Goal: Consume media (video, audio): Consume media (video, audio)

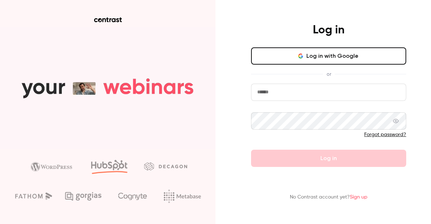
click at [302, 59] on button "Log in with Google" at bounding box center [328, 55] width 155 height 17
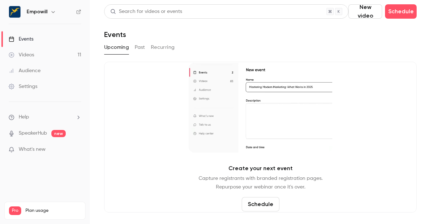
click at [49, 58] on link "Videos 11" at bounding box center [45, 55] width 90 height 16
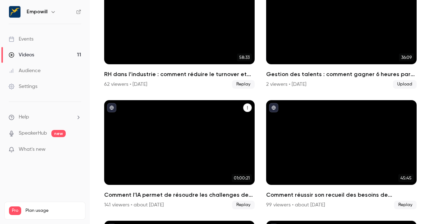
scroll to position [204, 0]
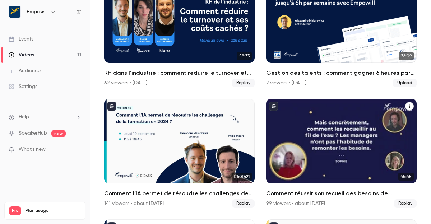
click at [301, 145] on div "Comment réussir son recueil des besoins de formation ? Enjeux, méthode et bonne…" at bounding box center [341, 141] width 150 height 85
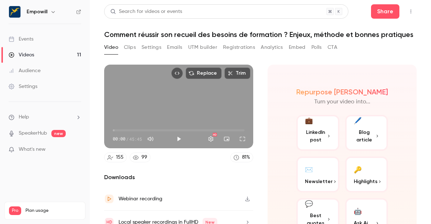
click at [131, 47] on button "Clips" at bounding box center [130, 47] width 12 height 11
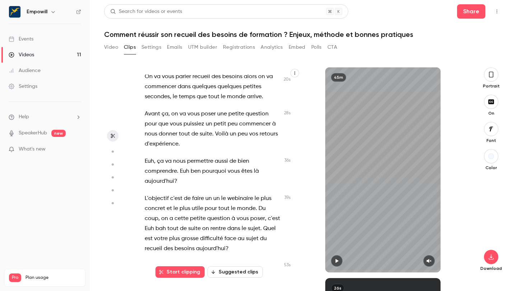
scroll to position [72, 0]
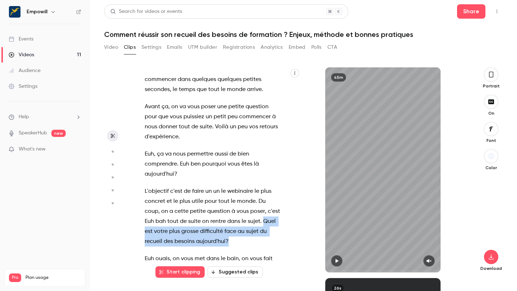
drag, startPoint x: 265, startPoint y: 220, endPoint x: 270, endPoint y: 238, distance: 19.0
click at [270, 224] on p "L'objectif c'est de faire un un le webinaire le plus concret et le plus utile p…" at bounding box center [213, 217] width 136 height 60
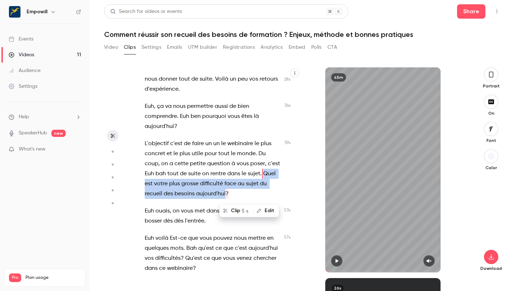
scroll to position [121, 0]
click at [240, 208] on button "Clip 5 s" at bounding box center [236, 210] width 33 height 11
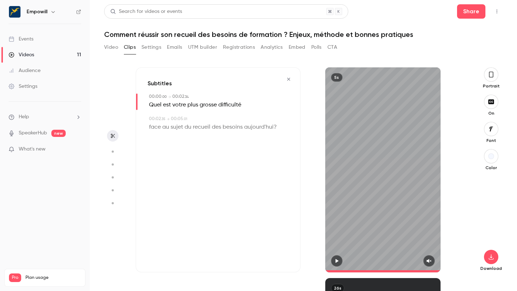
type input "*"
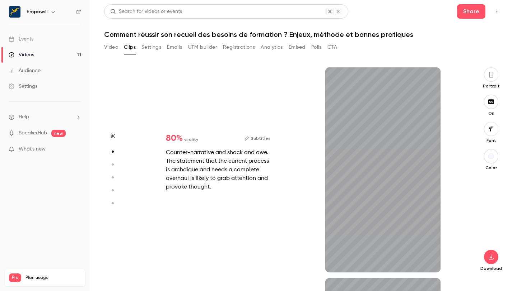
type input "*"
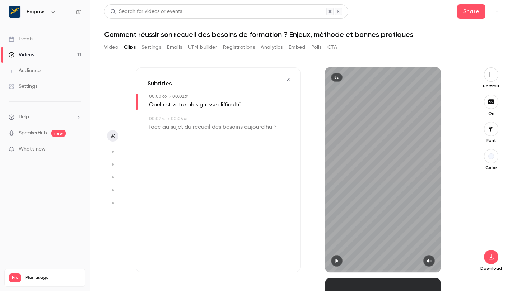
scroll to position [0, 0]
click at [338, 224] on icon "button" at bounding box center [337, 261] width 6 height 5
click at [429, 224] on icon "button" at bounding box center [429, 261] width 5 height 4
drag, startPoint x: 356, startPoint y: 269, endPoint x: 320, endPoint y: 269, distance: 35.9
click at [320, 224] on div "5s" at bounding box center [382, 169] width 165 height 205
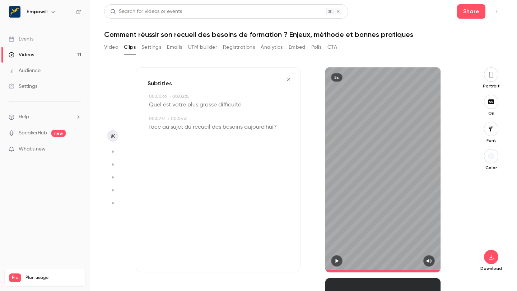
click at [287, 80] on icon "button" at bounding box center [289, 79] width 6 height 5
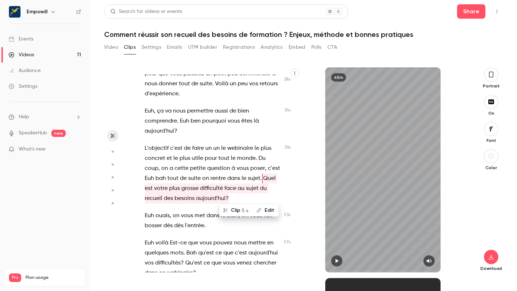
scroll to position [121, 0]
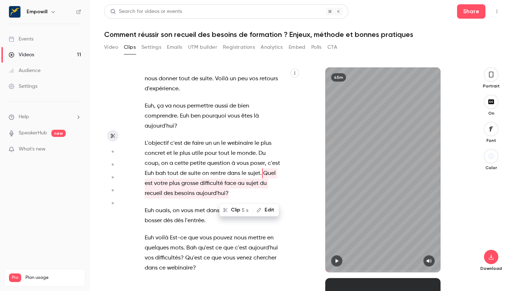
click at [209, 224] on p "Euh ouais , on vous met dans le bain , on vous fait bosser dès dès l'entrée ." at bounding box center [213, 216] width 136 height 20
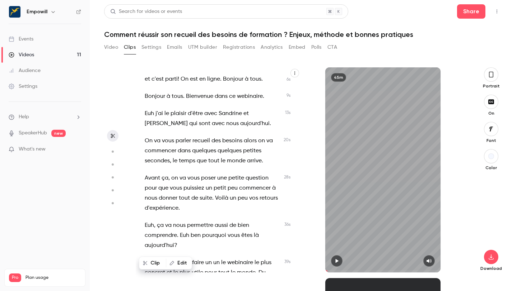
scroll to position [0, 0]
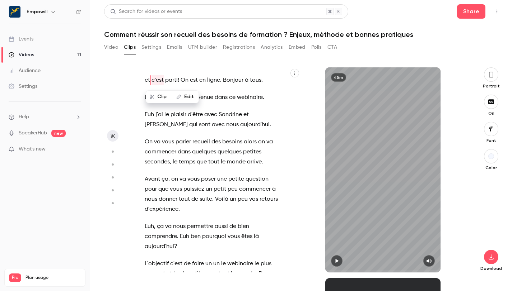
click at [153, 78] on span "c'est" at bounding box center [157, 80] width 12 height 10
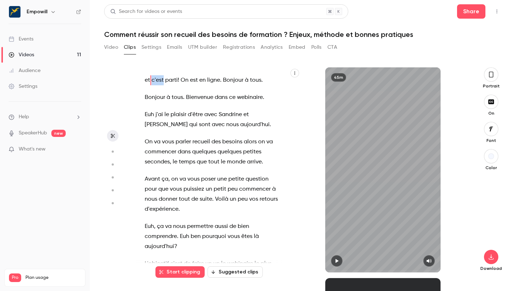
click at [151, 81] on p "et c'est parti ! On est en ligne . Bonjour à tous ." at bounding box center [213, 80] width 136 height 10
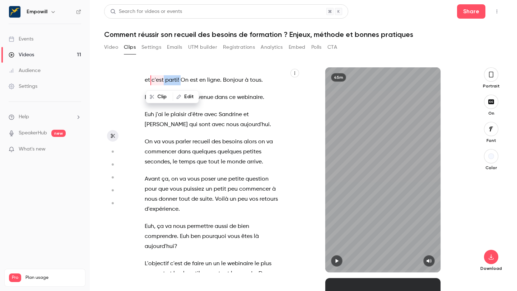
drag, startPoint x: 179, startPoint y: 81, endPoint x: 151, endPoint y: 81, distance: 28.7
click at [151, 81] on p "et c'est parti ! On est en ligne . Bonjour à tous ." at bounding box center [213, 80] width 136 height 10
click at [206, 80] on span at bounding box center [206, 81] width 1 height 6
click at [180, 80] on span "On" at bounding box center [184, 80] width 8 height 10
drag, startPoint x: 151, startPoint y: 80, endPoint x: 178, endPoint y: 80, distance: 26.6
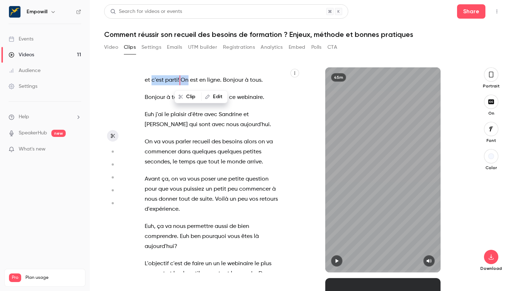
click at [178, 80] on p "et c'est parti ! On est en ligne . Bonjour à tous ." at bounding box center [213, 80] width 136 height 10
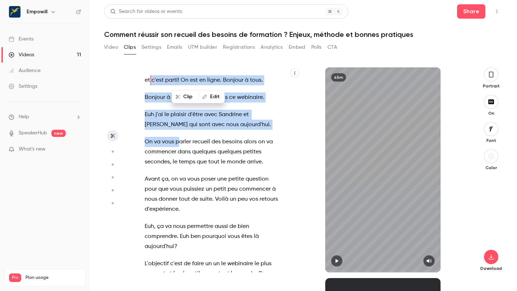
drag, startPoint x: 144, startPoint y: 143, endPoint x: 177, endPoint y: 143, distance: 33.4
click at [178, 143] on div "et c'est parti ! On est en ligne . Bonjour à tous . Bonjour à tous . Bienvenue …" at bounding box center [216, 174] width 161 height 198
click at [173, 88] on div "et c'est parti ! On est en ligne . Bonjour à tous . Bonjour à tous . Bienvenue …" at bounding box center [216, 174] width 161 height 198
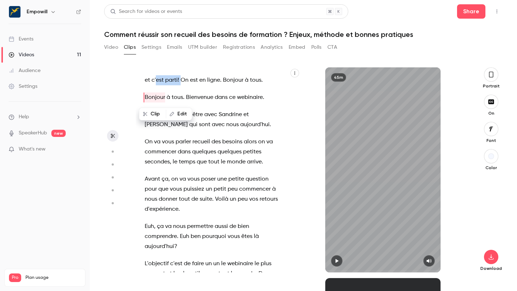
drag, startPoint x: 180, startPoint y: 79, endPoint x: 156, endPoint y: 81, distance: 23.7
click at [156, 81] on p "et c'est parti ! On est en ligne . Bonjour à tous ." at bounding box center [213, 80] width 136 height 10
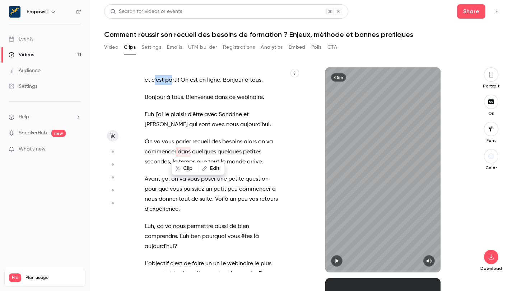
drag, startPoint x: 153, startPoint y: 79, endPoint x: 173, endPoint y: 79, distance: 19.4
click at [173, 79] on p "et c'est parti ! On est en ligne . Bonjour à tous ." at bounding box center [213, 80] width 136 height 10
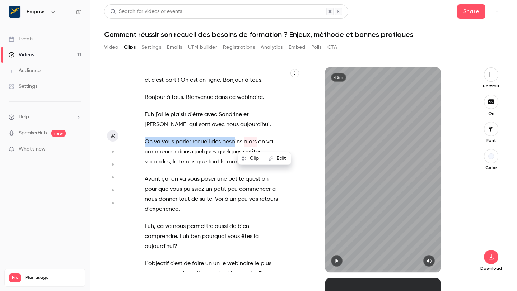
drag, startPoint x: 145, startPoint y: 141, endPoint x: 235, endPoint y: 142, distance: 90.1
click at [235, 142] on p "On va vous parler recueil des besoins alors on va commencer dans quelques quelq…" at bounding box center [213, 152] width 136 height 30
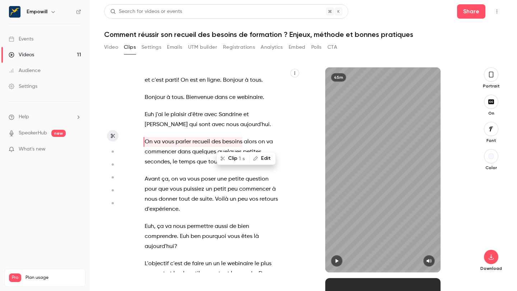
click at [250, 128] on p "Euh j'ai le plaisir d'être avec [PERSON_NAME] et [PERSON_NAME] qui sont avec no…" at bounding box center [213, 120] width 136 height 20
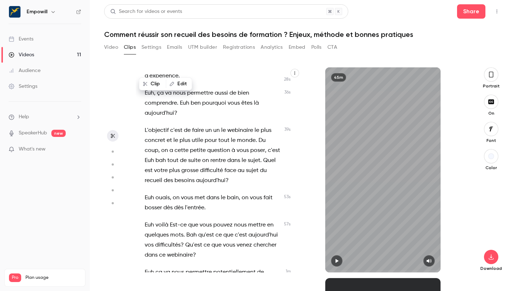
scroll to position [135, 0]
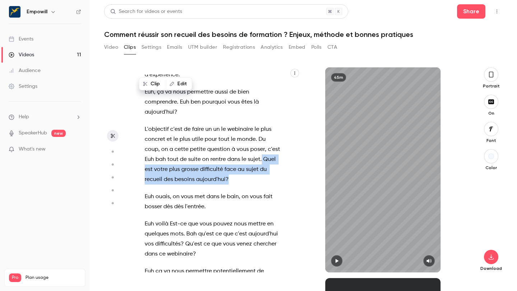
drag, startPoint x: 262, startPoint y: 158, endPoint x: 264, endPoint y: 178, distance: 20.2
click at [264, 178] on p "L'objectif c'est de faire un un le webinaire le plus concret et le plus utile p…" at bounding box center [213, 155] width 136 height 60
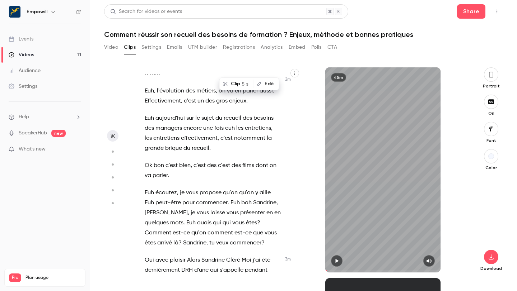
scroll to position [711, 0]
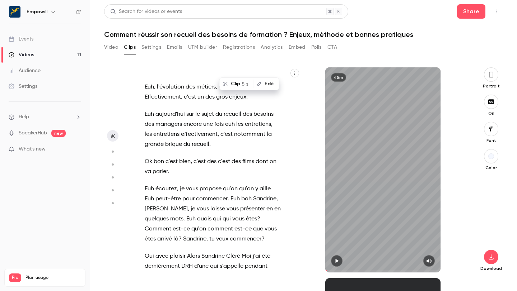
click at [237, 83] on button "Clip 5 s" at bounding box center [236, 83] width 33 height 11
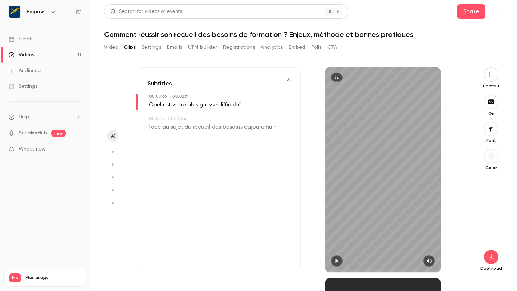
click at [333, 224] on button "button" at bounding box center [336, 260] width 11 height 11
click at [430, 224] on icon "button" at bounding box center [491, 257] width 9 height 6
click at [291, 79] on icon "button" at bounding box center [289, 79] width 6 height 5
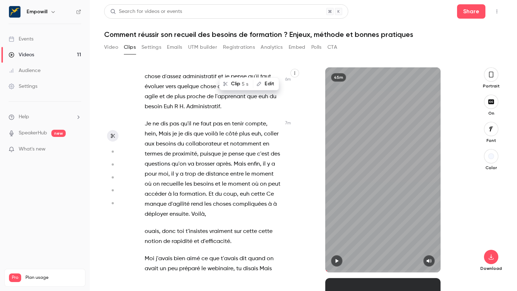
scroll to position [1898, 0]
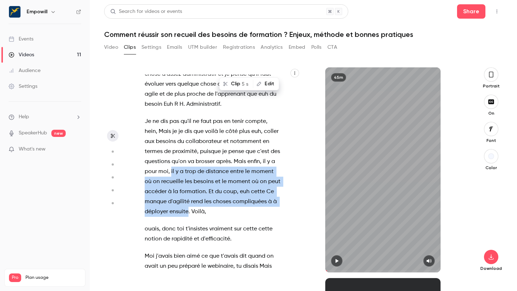
drag, startPoint x: 170, startPoint y: 163, endPoint x: 188, endPoint y: 199, distance: 40.4
click at [188, 199] on p "Je ne dis pas qu'il ne faut pas en tenir compte , [PERSON_NAME] , Mais je je di…" at bounding box center [213, 167] width 136 height 100
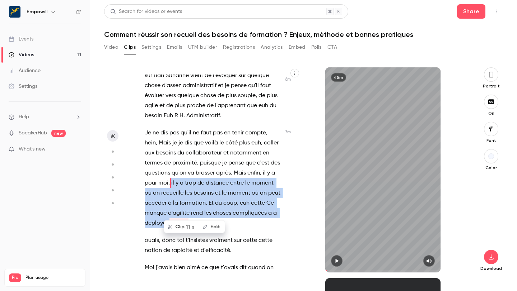
scroll to position [1886, 0]
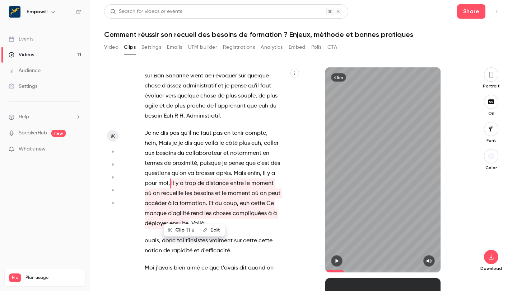
drag, startPoint x: 146, startPoint y: 173, endPoint x: 152, endPoint y: 177, distance: 7.4
click at [152, 179] on span "pour" at bounding box center [151, 184] width 12 height 10
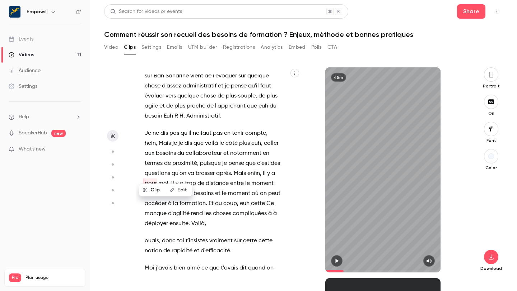
click at [146, 179] on span "pour" at bounding box center [151, 184] width 12 height 10
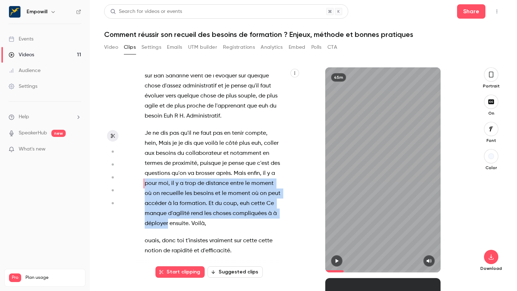
drag, startPoint x: 141, startPoint y: 173, endPoint x: 168, endPoint y: 216, distance: 50.6
click at [168, 216] on div "et c'est parti ! On est en ligne . Bonjour à tous . Bonjour à tous . Bienvenue …" at bounding box center [216, 174] width 161 height 198
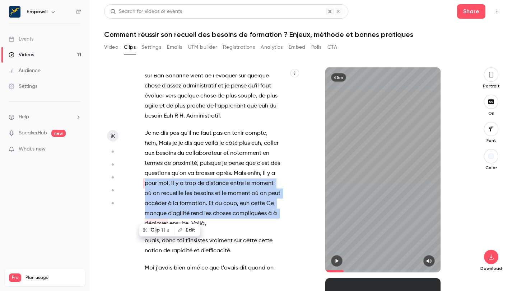
click at [151, 224] on button "Clip 11 s" at bounding box center [157, 230] width 34 height 11
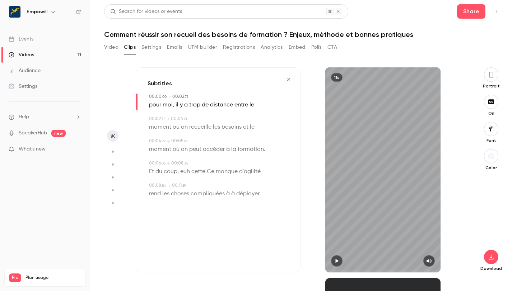
click at [337, 224] on icon "button" at bounding box center [336, 261] width 3 height 4
click at [430, 224] on icon "button" at bounding box center [491, 257] width 9 height 6
type input "****"
click at [105, 48] on button "Video" at bounding box center [111, 47] width 14 height 11
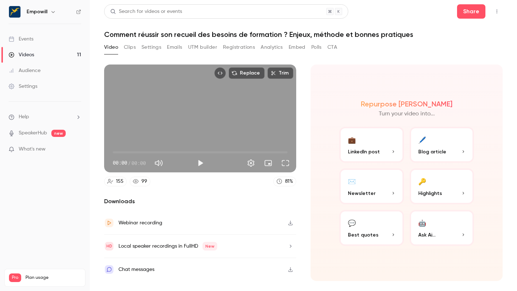
click at [130, 45] on button "Clips" at bounding box center [130, 47] width 12 height 11
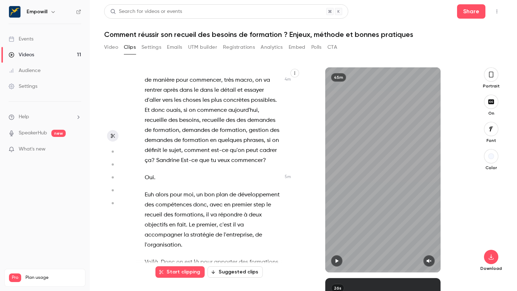
scroll to position [1349, 0]
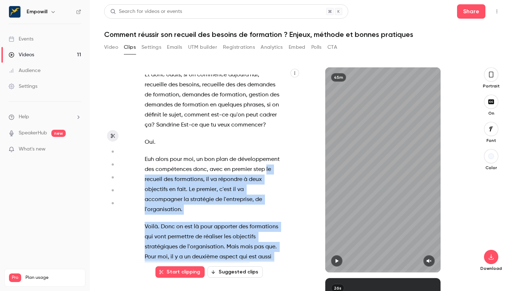
drag, startPoint x: 266, startPoint y: 159, endPoint x: 247, endPoint y: 262, distance: 104.7
click at [247, 224] on div "et c'est parti ! On est en ligne . Bonjour à tous . Bonjour à tous . Bienvenue …" at bounding box center [218, 169] width 165 height 205
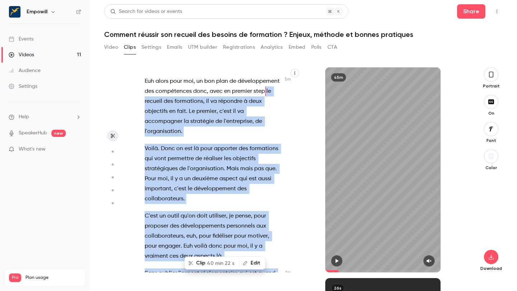
scroll to position [1430, 0]
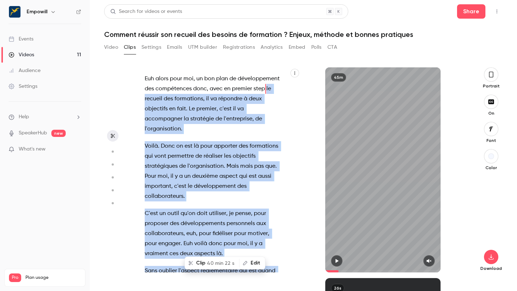
click at [191, 189] on p "Voilà . Donc on est là pour apporter des formations qui vont permettre de réali…" at bounding box center [213, 171] width 136 height 60
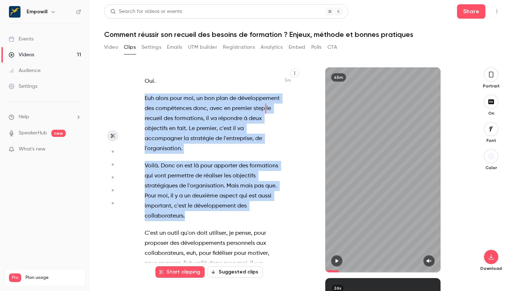
scroll to position [1399, 0]
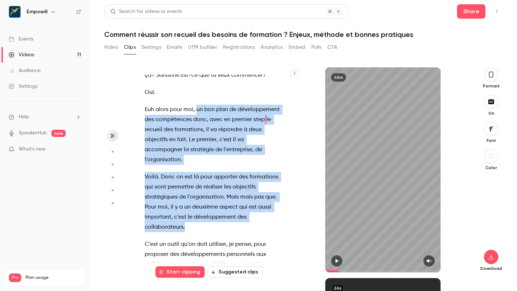
drag, startPoint x: 189, startPoint y: 185, endPoint x: 196, endPoint y: 99, distance: 86.8
click at [196, 99] on div "et c'est parti ! On est en ligne . Bonjour à tous . Bonjour à tous . Bienvenue …" at bounding box center [216, 174] width 161 height 198
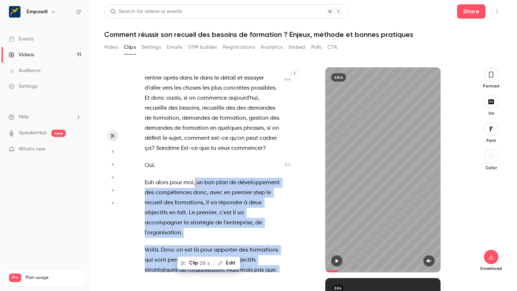
scroll to position [1325, 0]
click at [190, 224] on button "Clip 28 s" at bounding box center [196, 263] width 36 height 11
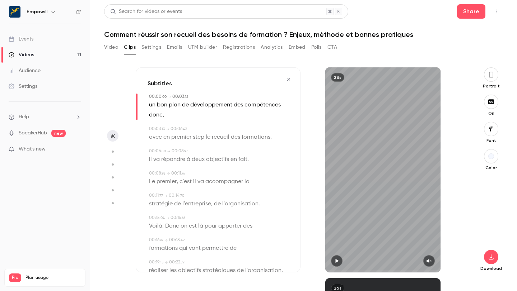
click at [334, 224] on icon "button" at bounding box center [337, 261] width 6 height 5
click at [430, 224] on button "button" at bounding box center [428, 260] width 11 height 11
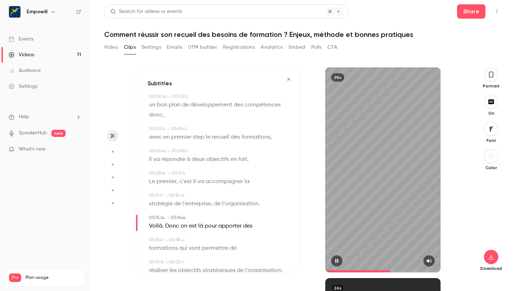
click at [338, 224] on icon "button" at bounding box center [337, 261] width 6 height 5
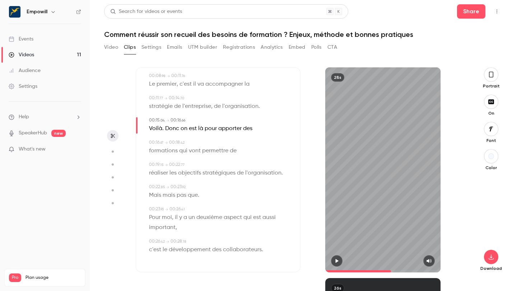
scroll to position [0, 0]
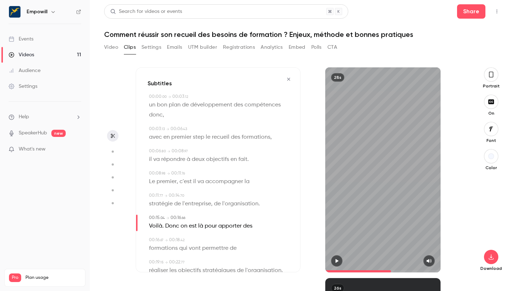
click at [290, 80] on icon "button" at bounding box center [289, 79] width 6 height 5
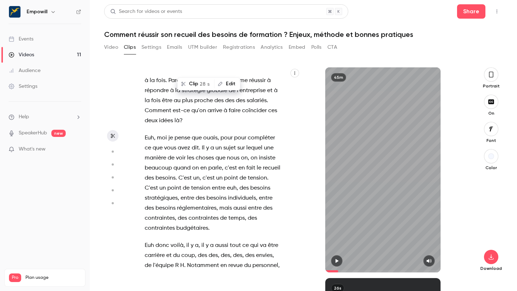
scroll to position [2482, 0]
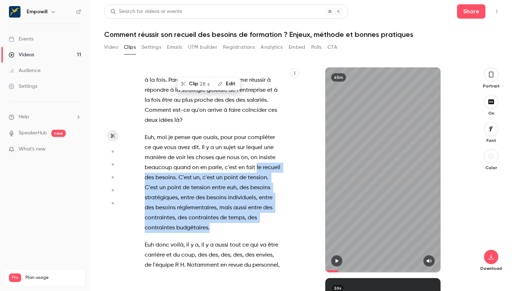
drag, startPoint x: 255, startPoint y: 147, endPoint x: 238, endPoint y: 207, distance: 62.3
click at [238, 207] on p "Euh , moi je pense que ouais , pour pour compléter ce que vous avez dit . Il y …" at bounding box center [213, 183] width 136 height 100
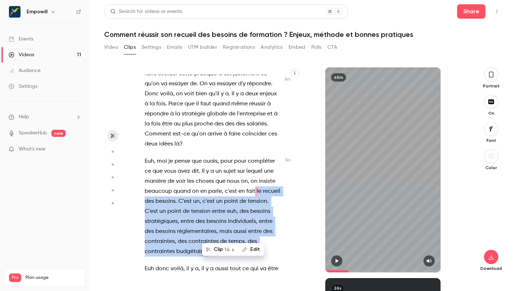
scroll to position [2456, 0]
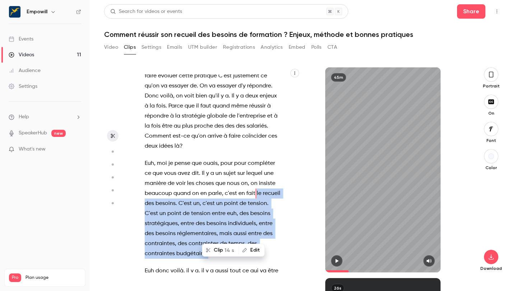
click at [222, 224] on button "Clip 14 s" at bounding box center [221, 250] width 36 height 11
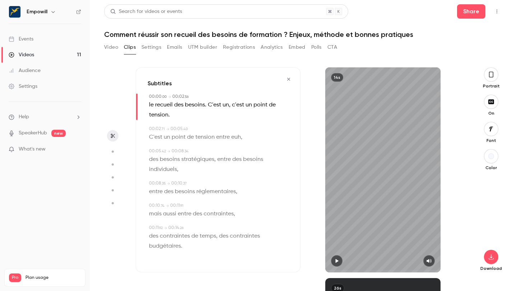
click at [337, 224] on button "button" at bounding box center [336, 260] width 11 height 11
click at [287, 82] on button "button" at bounding box center [288, 79] width 11 height 11
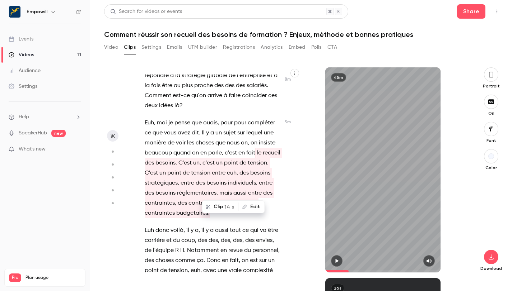
scroll to position [2501, 0]
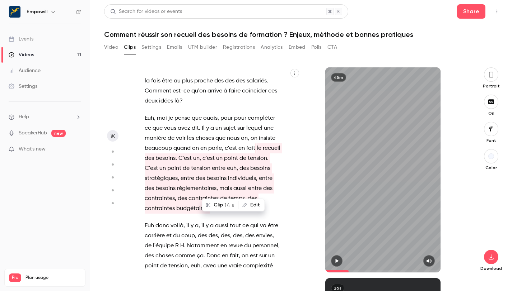
click at [254, 144] on span "fait" at bounding box center [250, 149] width 9 height 10
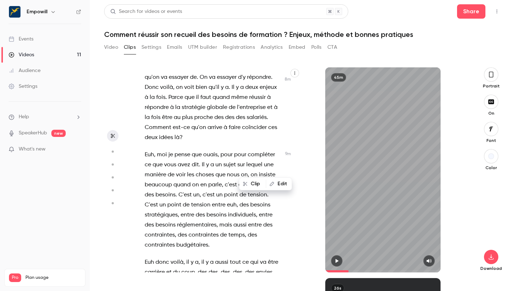
scroll to position [2456, 0]
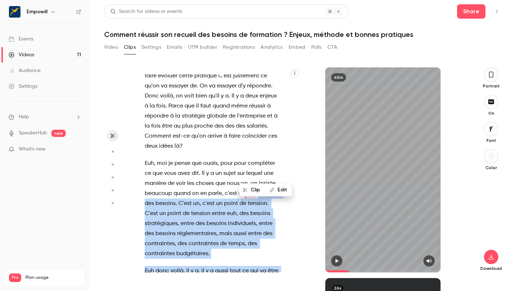
drag, startPoint x: 258, startPoint y: 172, endPoint x: 185, endPoint y: 270, distance: 121.9
click at [185, 224] on div "et c'est parti ! On est en ligne . Bonjour à tous . Bonjour à tous . Bienvenue …" at bounding box center [216, 174] width 161 height 198
click at [199, 224] on button "Clip 21 s" at bounding box center [196, 254] width 35 height 11
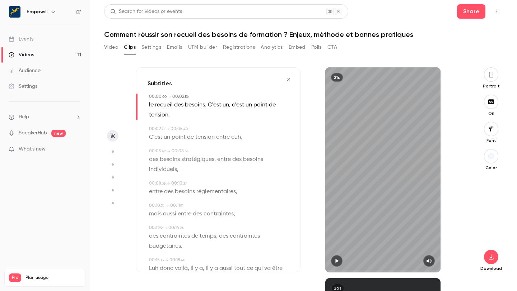
click at [337, 224] on icon "button" at bounding box center [337, 261] width 6 height 5
click at [285, 80] on button "button" at bounding box center [288, 79] width 11 height 11
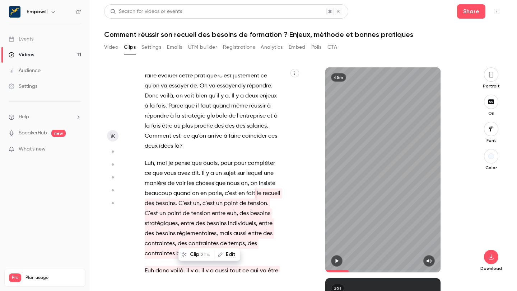
click at [222, 224] on p "Euh , moi je pense que ouais , pour pour compléter ce que vous avez dit . Il y …" at bounding box center [213, 209] width 136 height 100
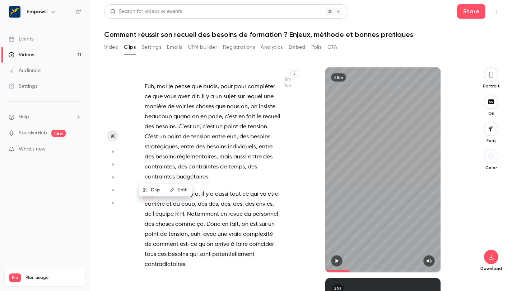
scroll to position [2533, 0]
drag, startPoint x: 257, startPoint y: 94, endPoint x: 249, endPoint y: 153, distance: 60.1
click at [249, 153] on p "Euh , moi je pense que ouais , pour pour compléter ce que vous avez dit . Il y …" at bounding box center [213, 131] width 136 height 100
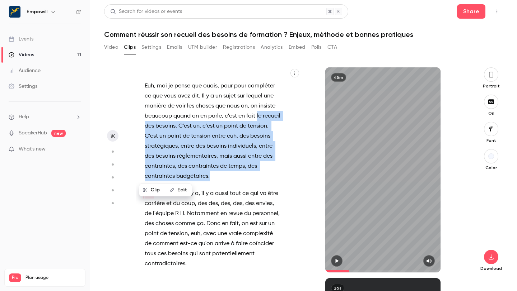
drag, startPoint x: 256, startPoint y: 95, endPoint x: 244, endPoint y: 154, distance: 60.9
click at [244, 154] on p "Euh , moi je pense que ouais , pour pour compléter ce que vous avez dit . Il y …" at bounding box center [213, 131] width 136 height 100
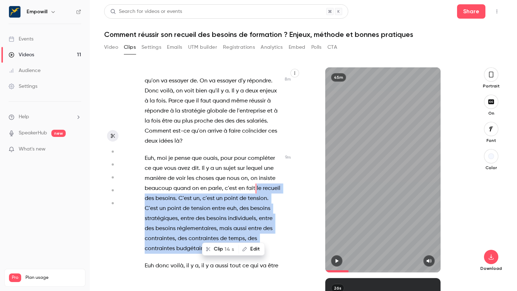
scroll to position [2456, 0]
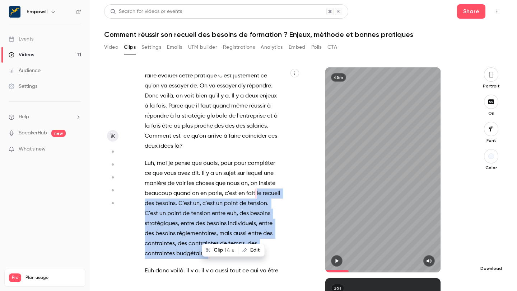
click at [430, 224] on icon "button" at bounding box center [491, 257] width 9 height 6
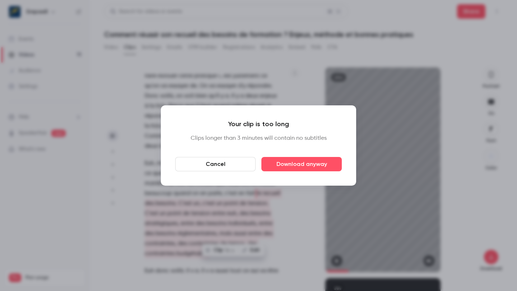
click at [255, 203] on div at bounding box center [258, 145] width 517 height 291
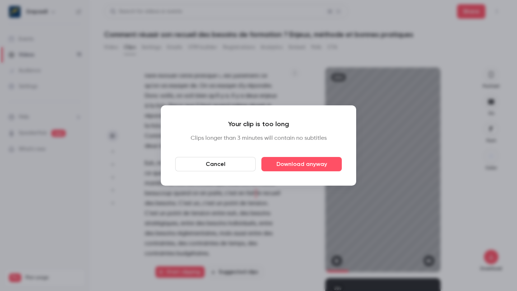
click at [233, 166] on button "Cancel" at bounding box center [215, 164] width 80 height 14
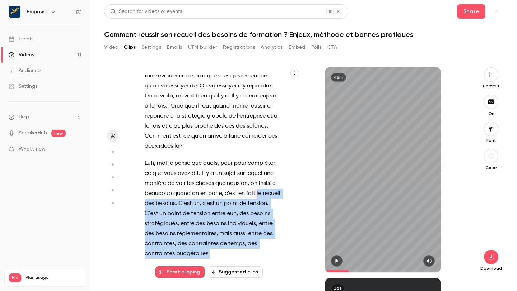
drag, startPoint x: 247, startPoint y: 231, endPoint x: 256, endPoint y: 174, distance: 57.8
click at [256, 174] on p "Euh , moi je pense que ouais , pour pour compléter ce que vous avez dit . Il y …" at bounding box center [213, 209] width 136 height 100
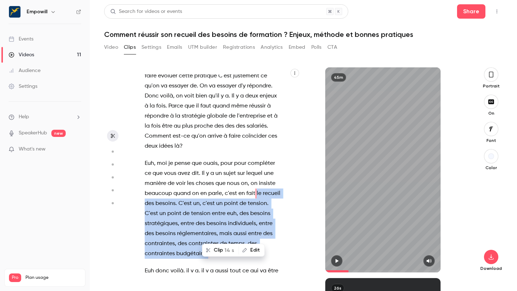
click at [219, 224] on button "Clip 14 s" at bounding box center [221, 250] width 36 height 11
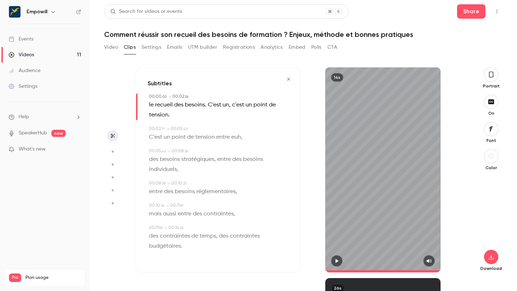
type input "*"
click at [430, 224] on button "button" at bounding box center [491, 257] width 14 height 14
